Goal: Information Seeking & Learning: Learn about a topic

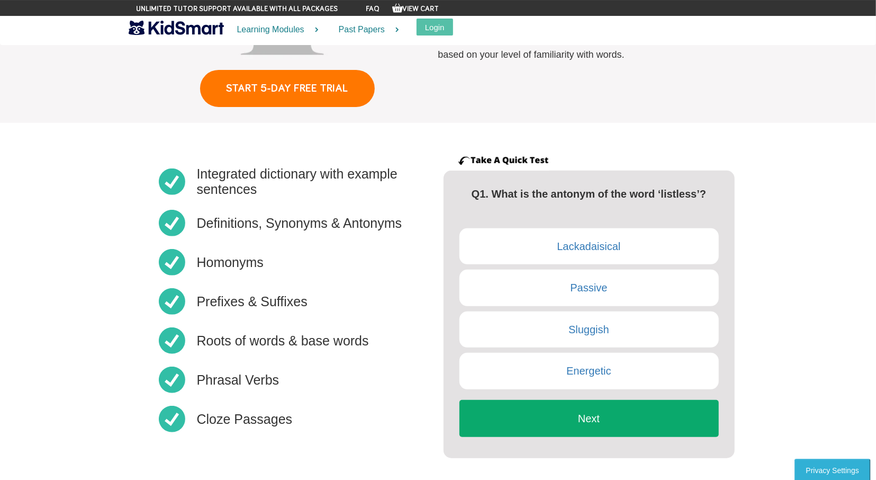
scroll to position [195, 0]
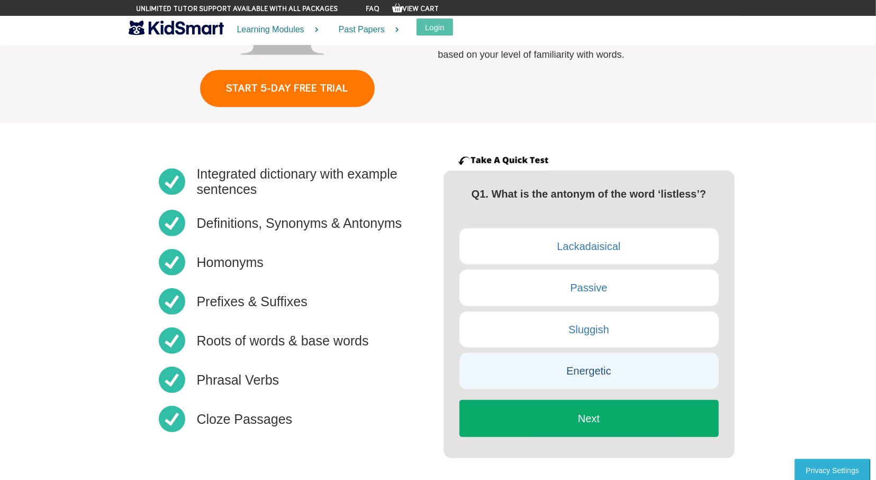
click at [600, 365] on link "Energetic" at bounding box center [589, 371] width 259 height 37
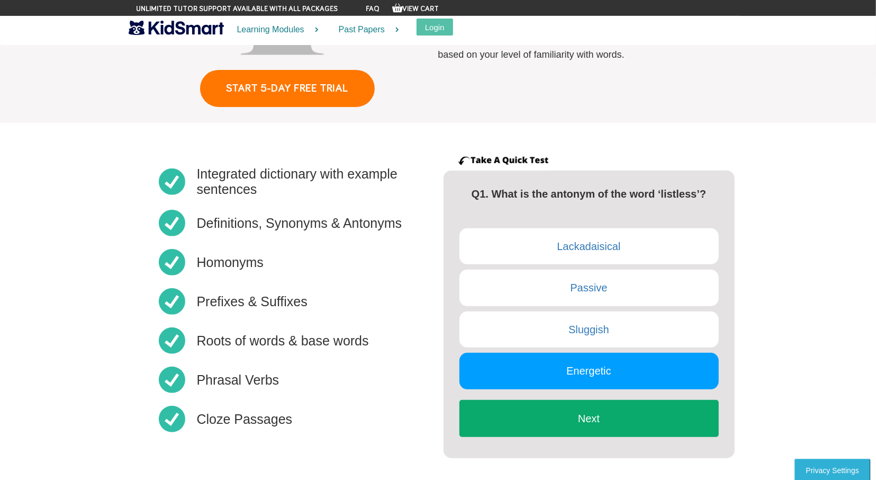
click at [582, 424] on button "Next" at bounding box center [589, 418] width 259 height 37
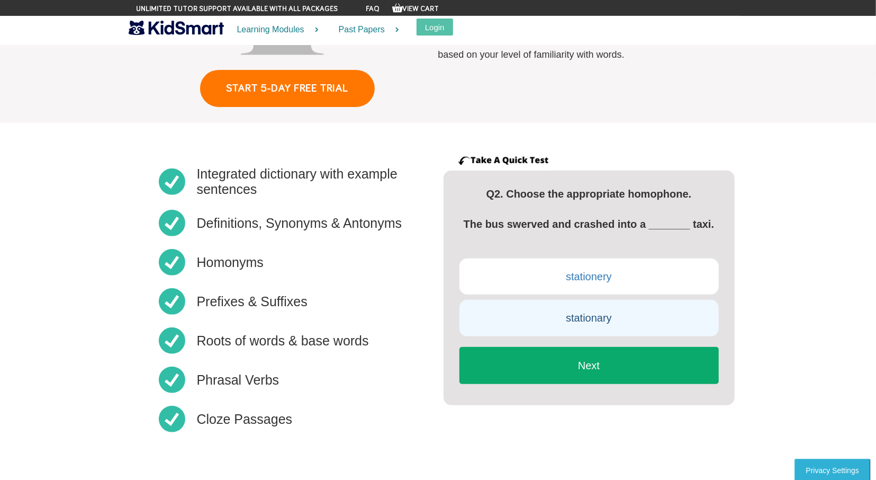
click at [613, 323] on link "stationary" at bounding box center [589, 318] width 259 height 37
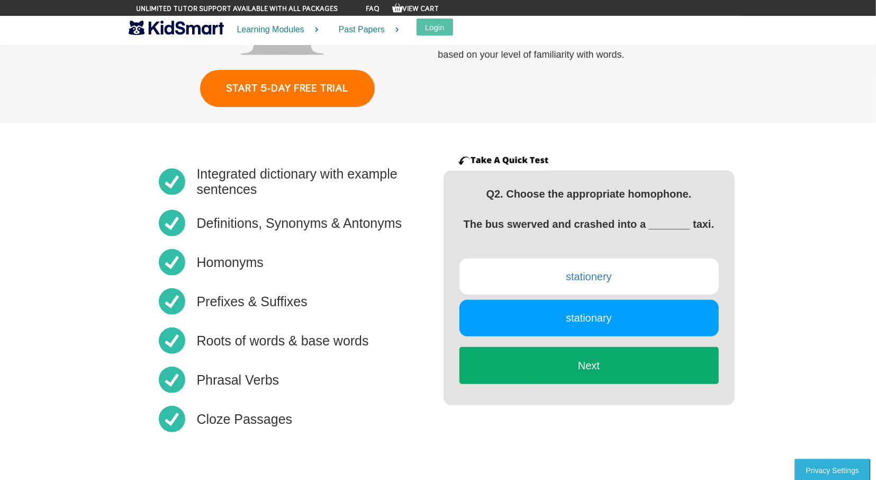
click at [615, 366] on button "Next" at bounding box center [589, 365] width 259 height 37
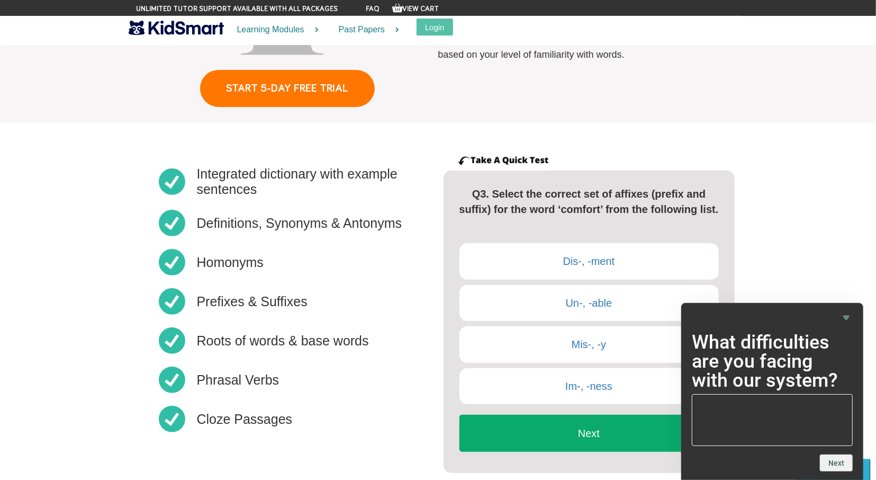
click at [849, 317] on icon "Hide survey" at bounding box center [847, 318] width 6 height 5
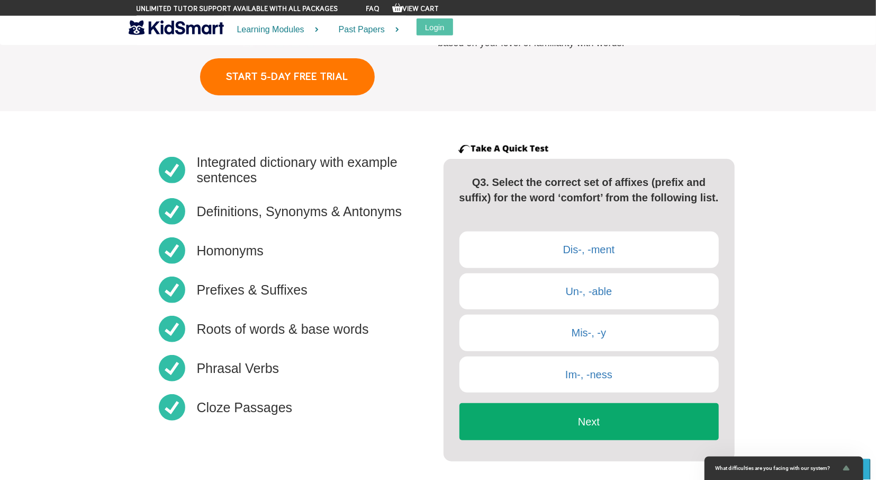
scroll to position [183, 0]
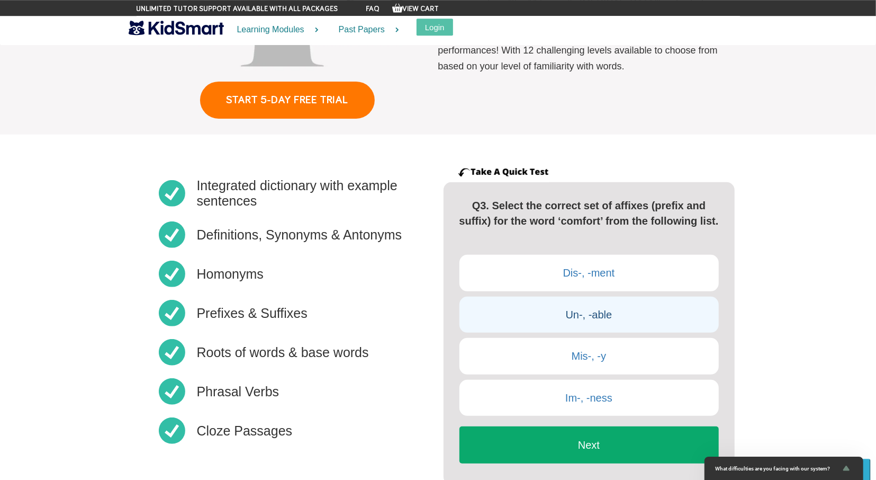
click at [611, 321] on link "Un-, -able" at bounding box center [589, 315] width 259 height 37
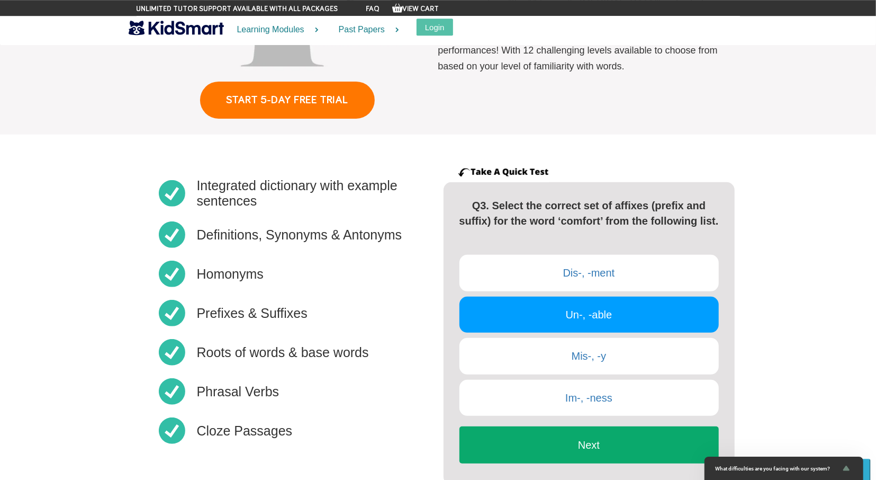
click at [572, 457] on button "Next" at bounding box center [589, 444] width 259 height 37
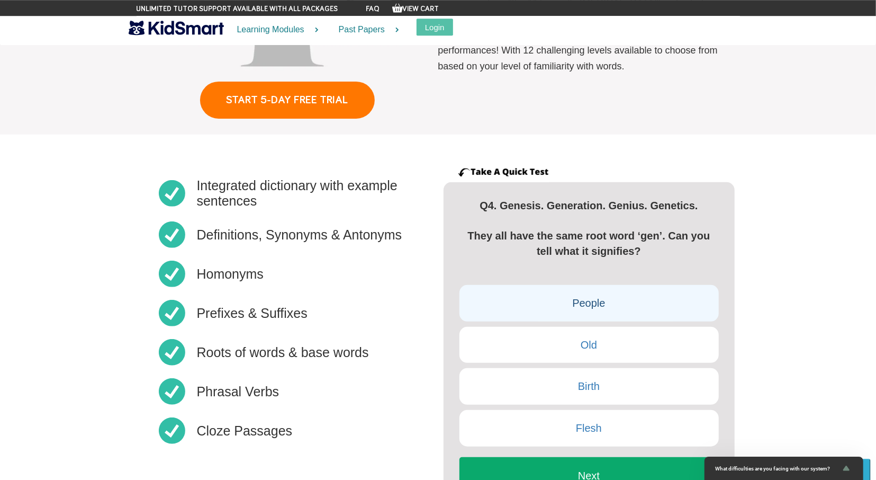
click at [577, 293] on link "People" at bounding box center [589, 303] width 259 height 37
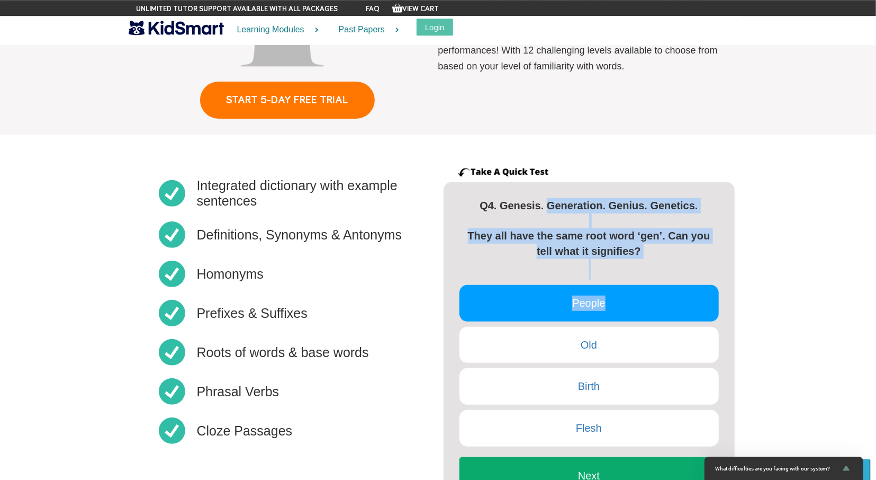
drag, startPoint x: 577, startPoint y: 293, endPoint x: 584, endPoint y: 194, distance: 99.3
click at [584, 194] on div "Q1. What is the antonym of the word ‘listless’? Lackadaisical Passive Sluggish …" at bounding box center [589, 348] width 291 height 333
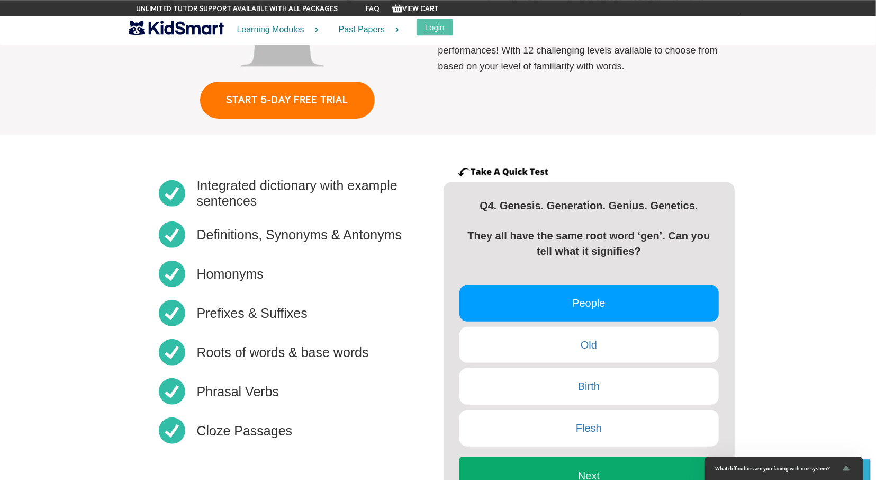
click at [767, 230] on section "Integrated dictionary with example sentences Definitions, Synonyms & Antonyms H…" at bounding box center [438, 349] width 876 height 428
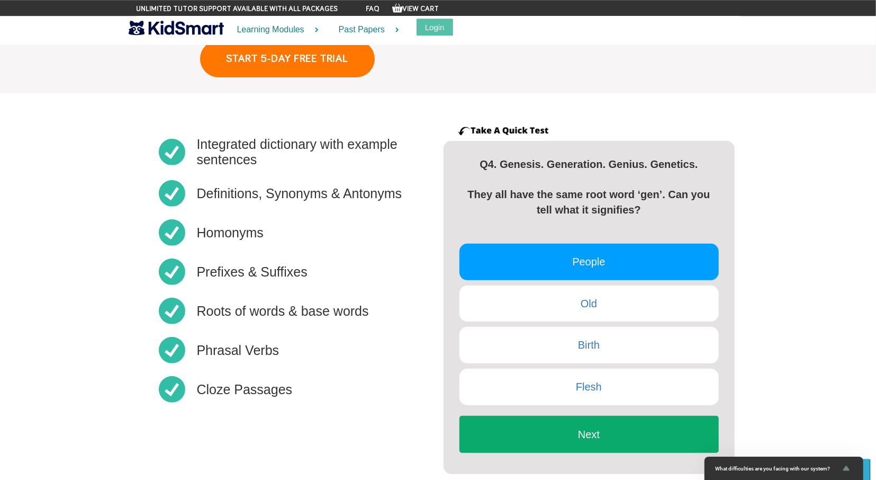
click at [601, 440] on button "Next" at bounding box center [589, 434] width 259 height 37
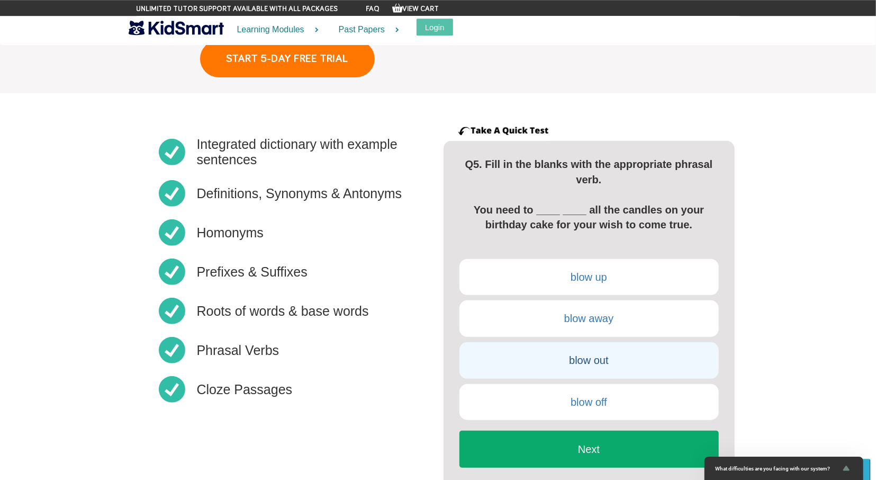
click at [597, 353] on link "blow out" at bounding box center [589, 360] width 259 height 37
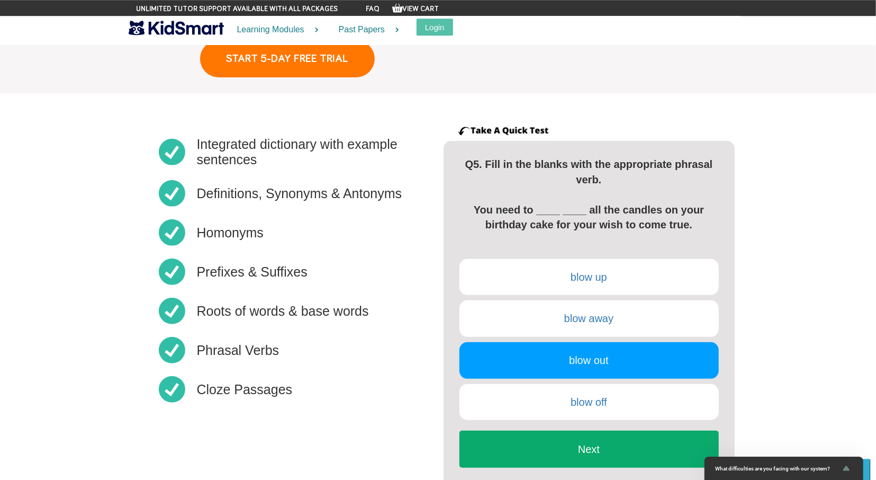
click at [580, 435] on button "Next" at bounding box center [589, 449] width 259 height 37
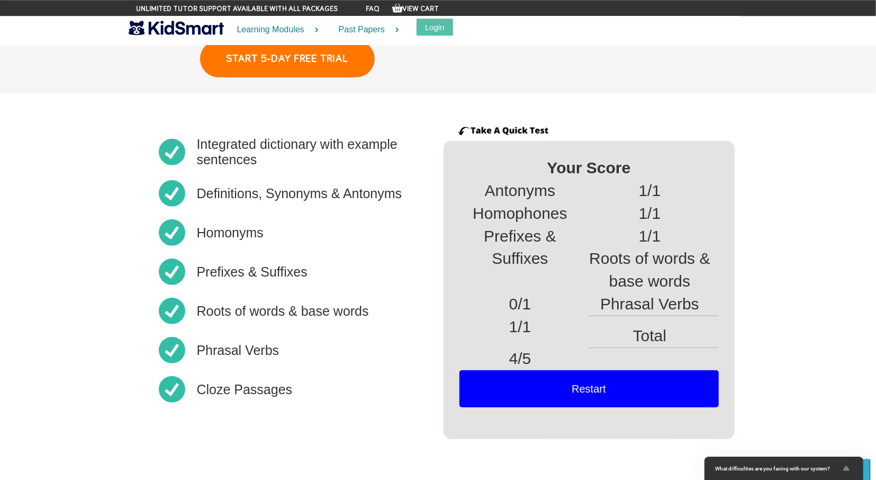
click at [582, 389] on button "Restart" at bounding box center [589, 388] width 259 height 37
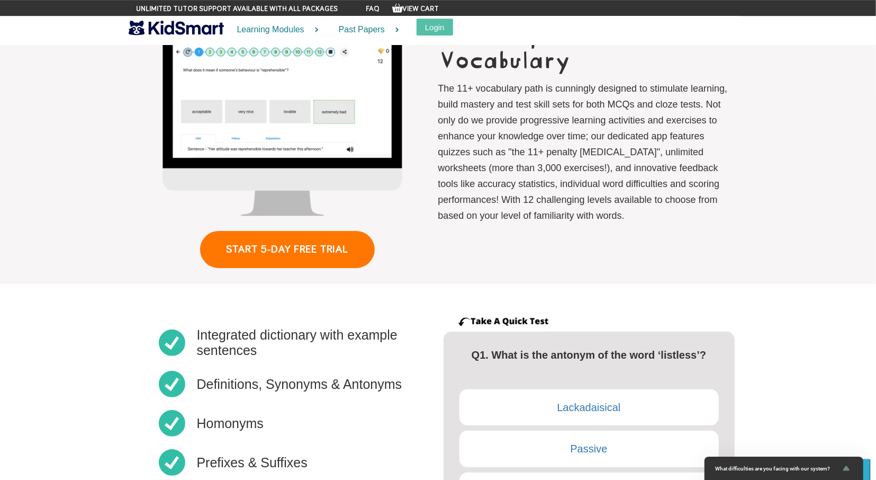
scroll to position [0, 0]
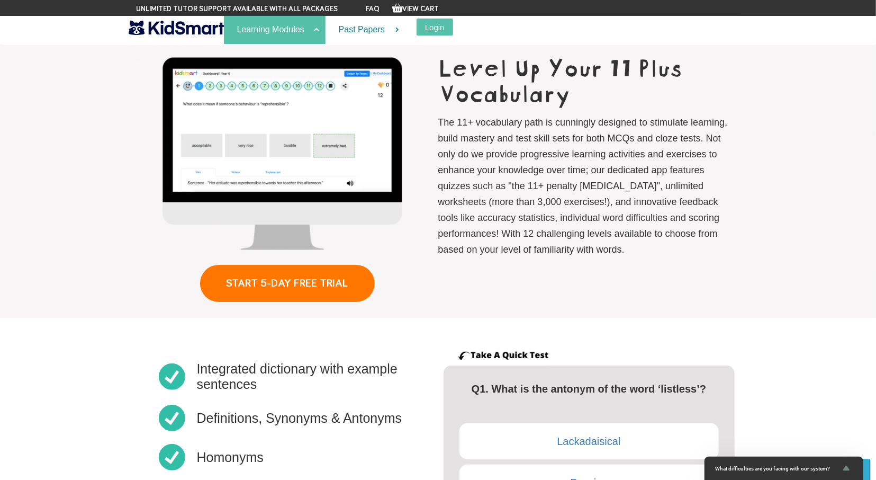
click at [280, 25] on link "Learning Modules" at bounding box center [275, 30] width 102 height 28
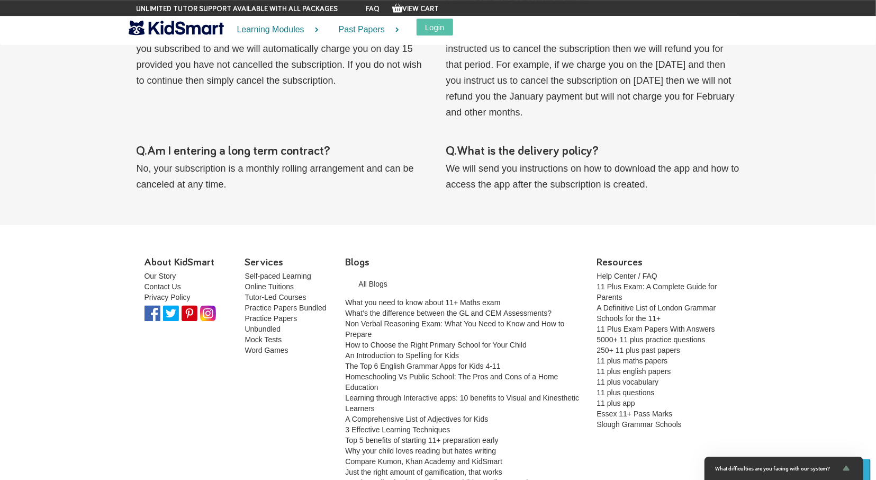
scroll to position [1380, 0]
